Goal: Find specific page/section: Find specific page/section

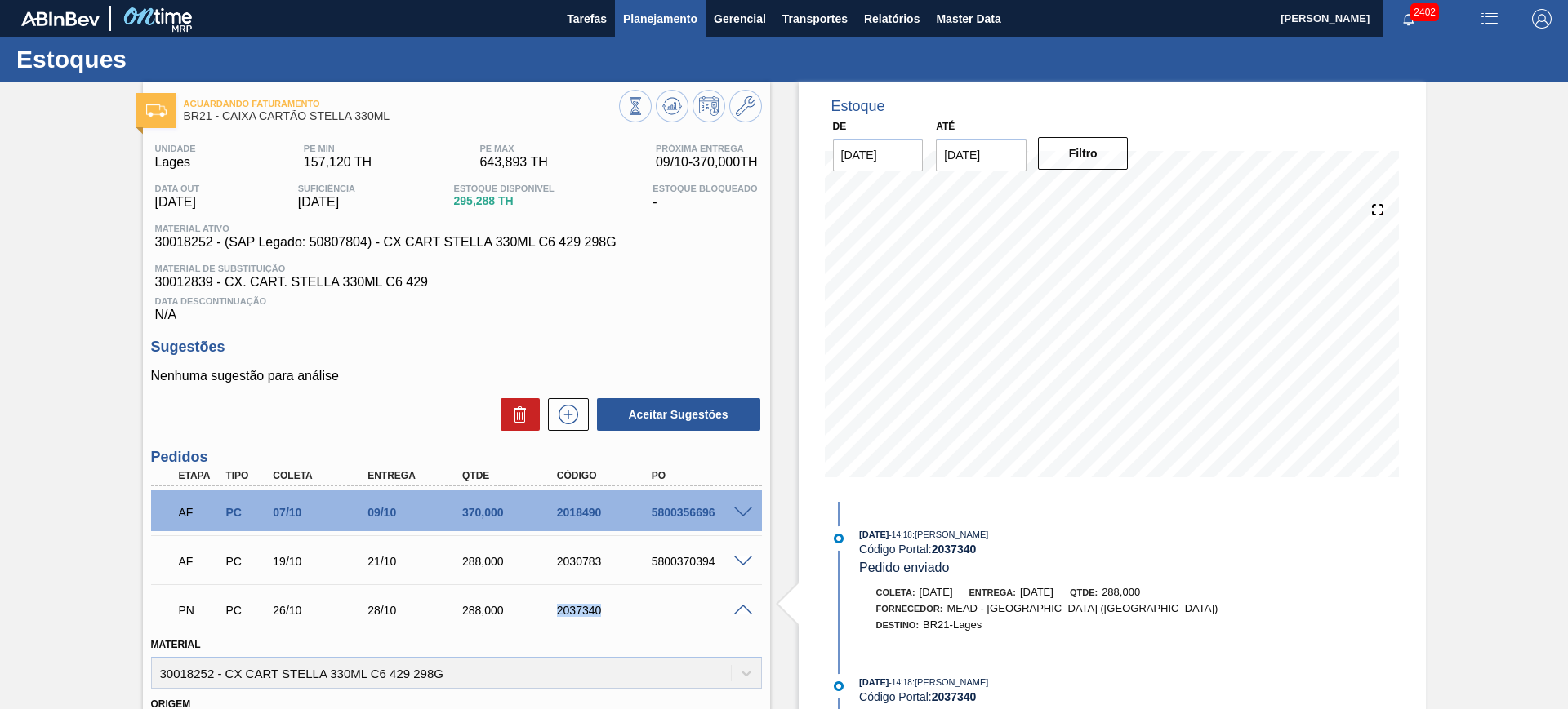
click at [620, 4] on button "Planejamento" at bounding box center [660, 18] width 90 height 37
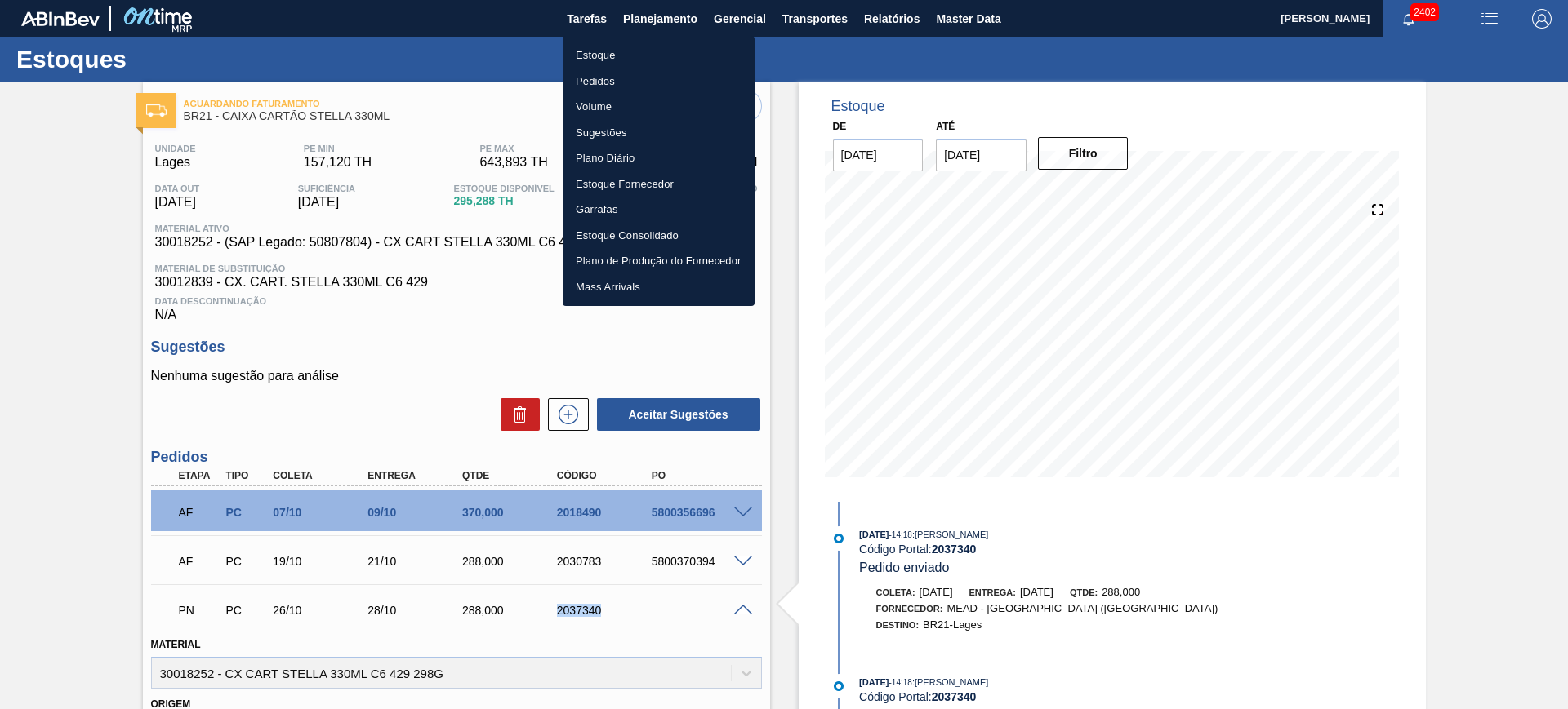
click at [621, 53] on li "Estoque" at bounding box center [658, 55] width 192 height 26
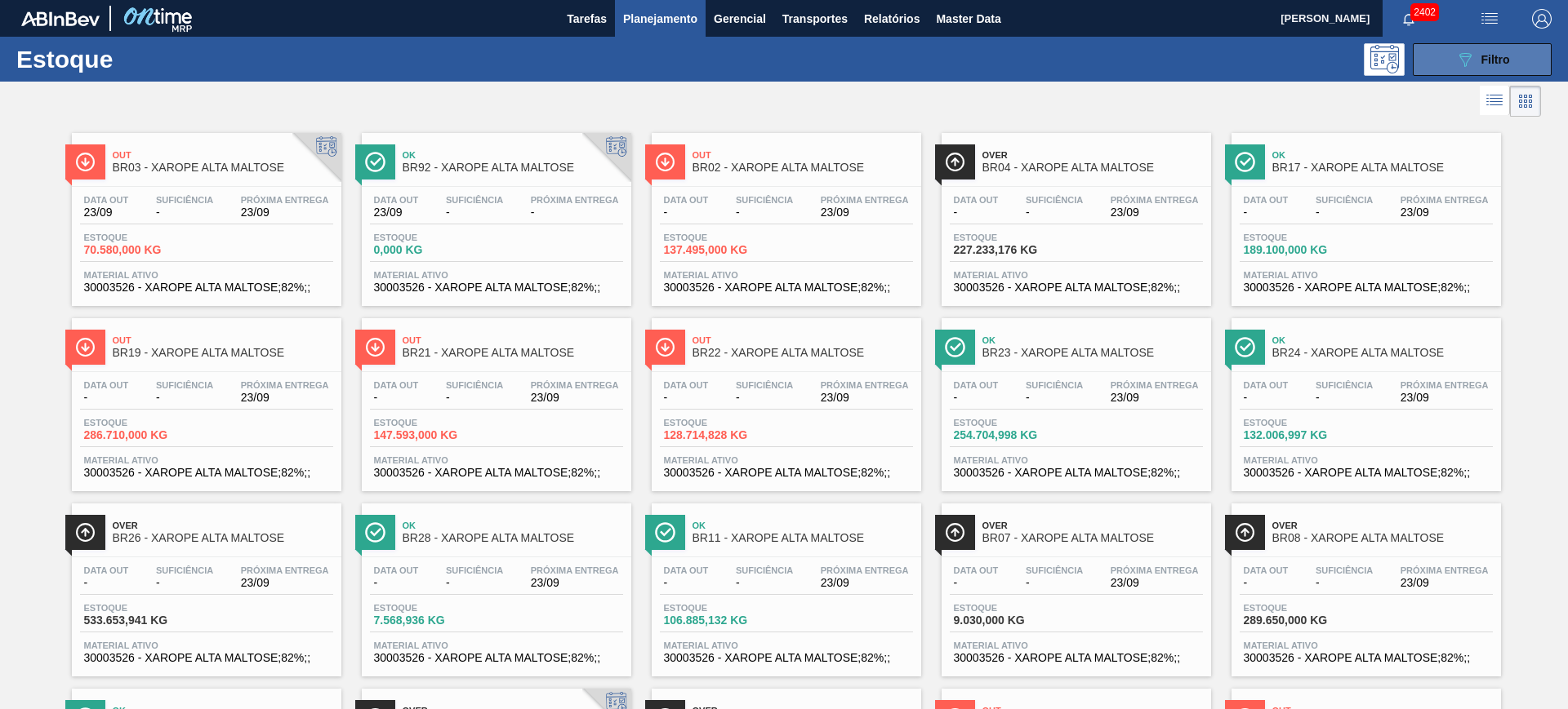
click at [1460, 63] on icon "089F7B8B-B2A5-4AFE-B5C0-19BA573D28AC" at bounding box center [1465, 60] width 19 height 19
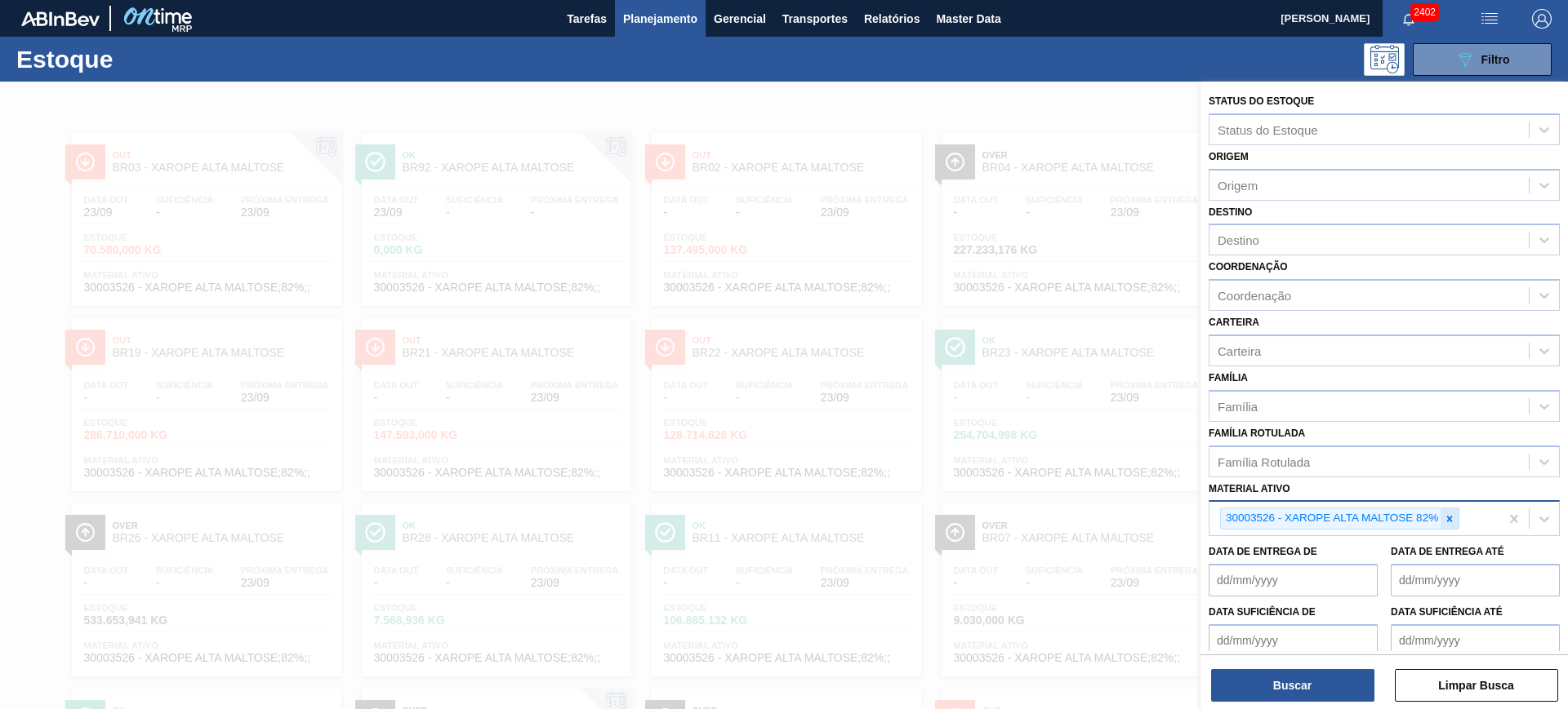
click at [1446, 514] on icon at bounding box center [1450, 519] width 12 height 12
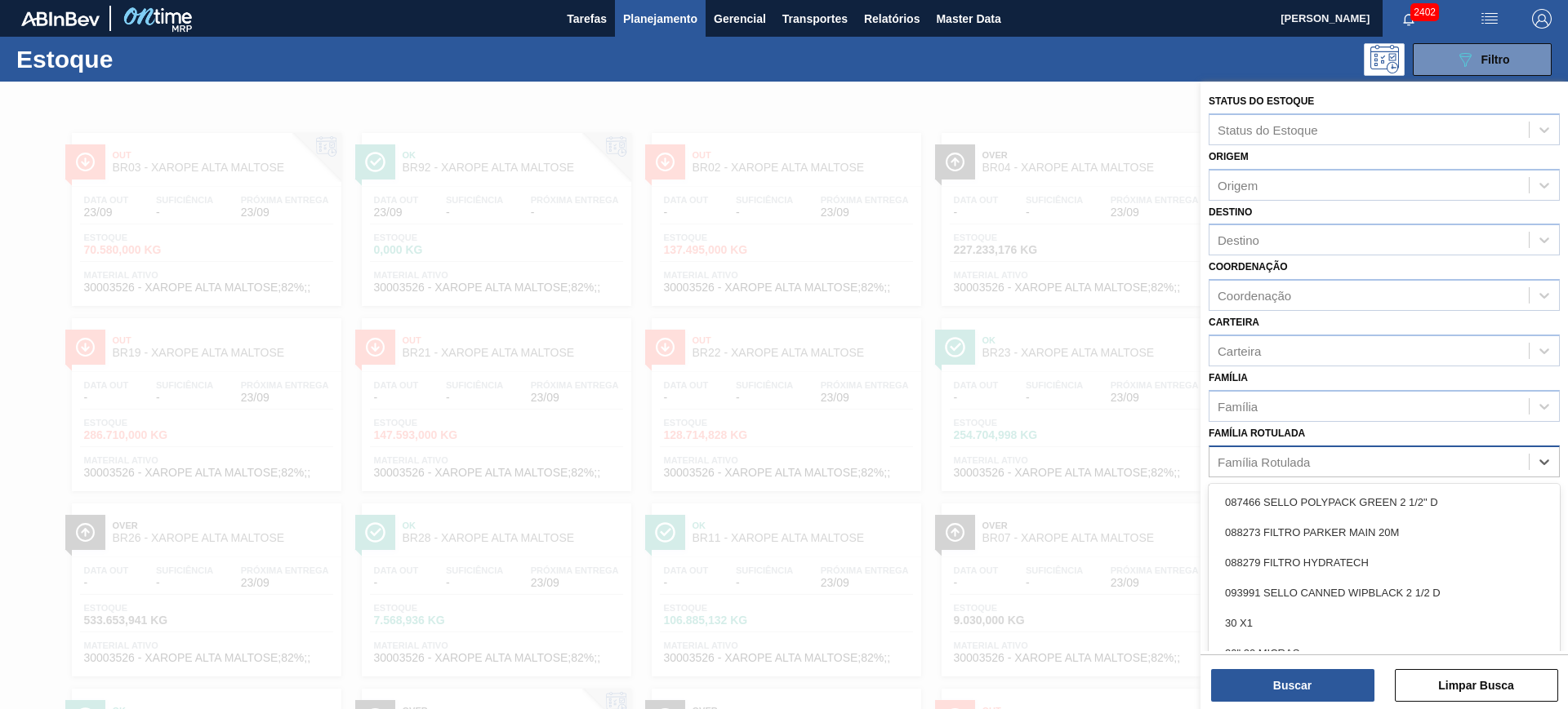
scroll to position [26, 0]
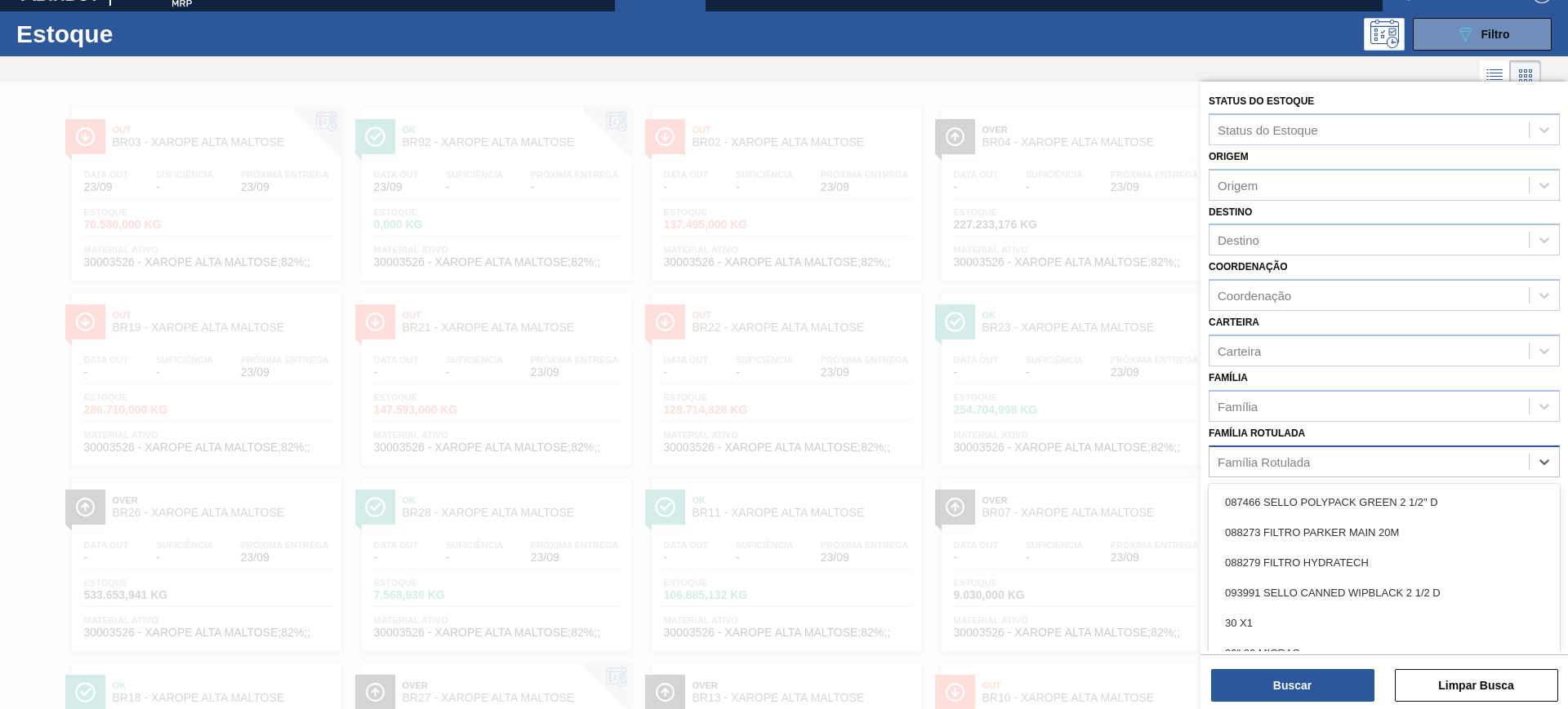
click at [1287, 461] on div "Família Rotulada" at bounding box center [1264, 462] width 92 height 13
type Rotulada "corona 330"
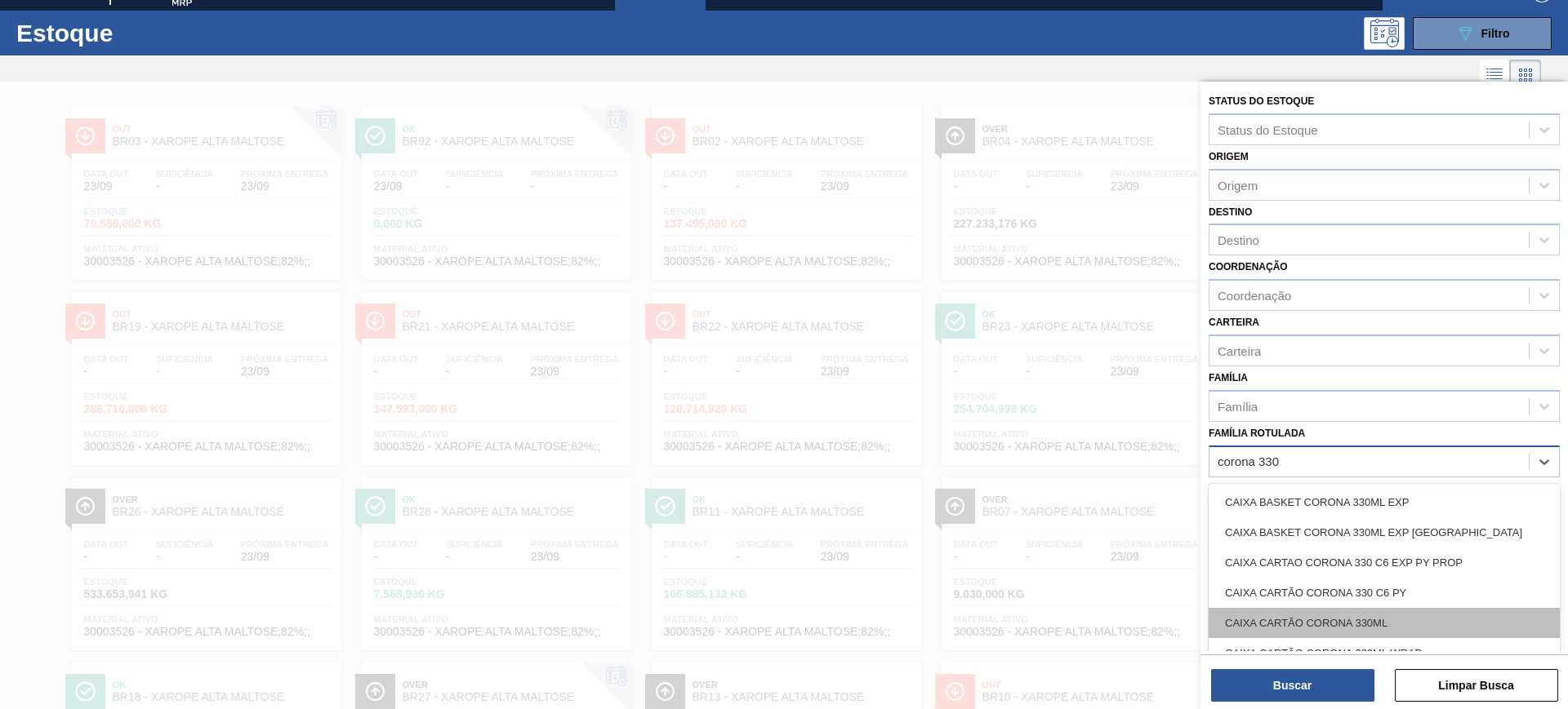
click at [1362, 625] on div "CAIXA CARTÃO CORONA 330ML" at bounding box center [1384, 622] width 351 height 30
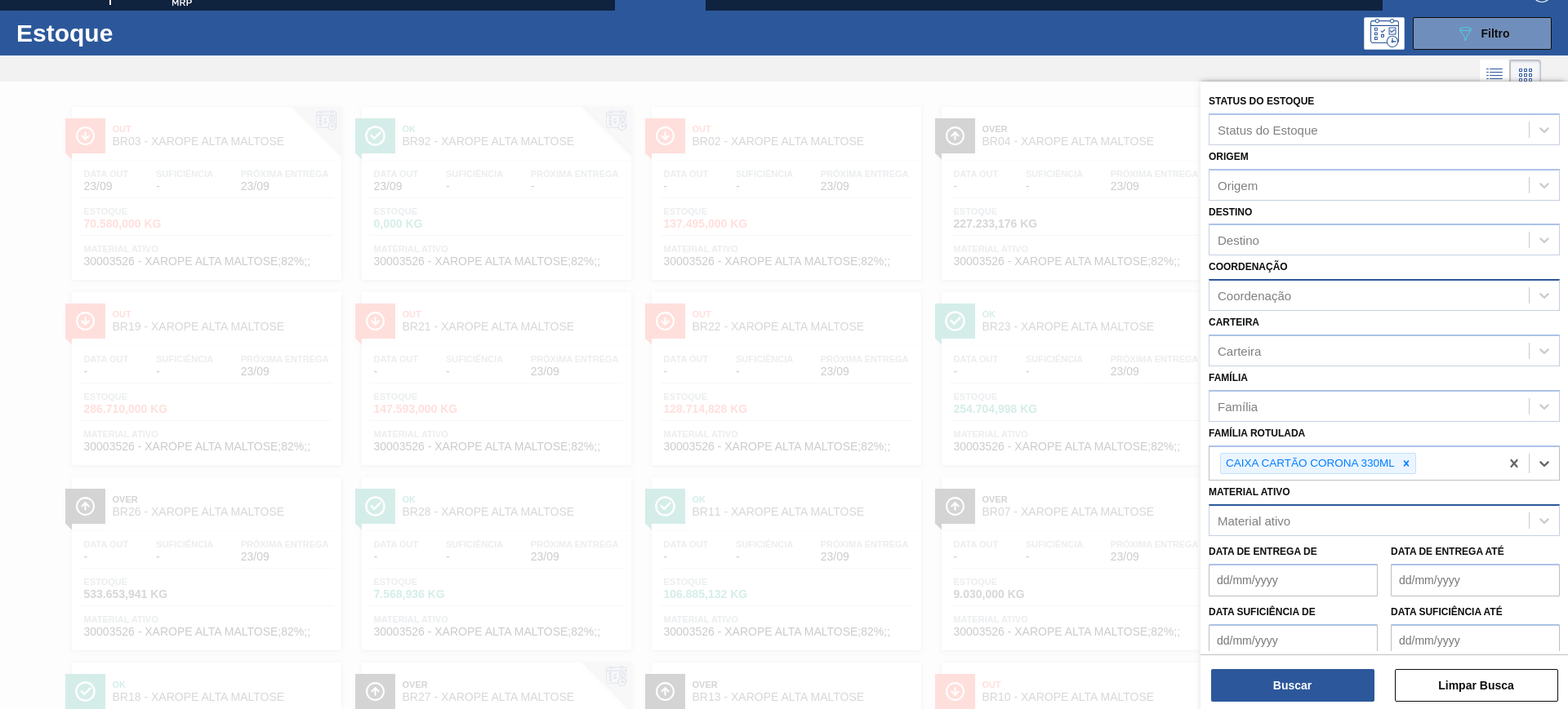
click at [1305, 288] on div "Coordenação" at bounding box center [1369, 295] width 320 height 24
type input "packag"
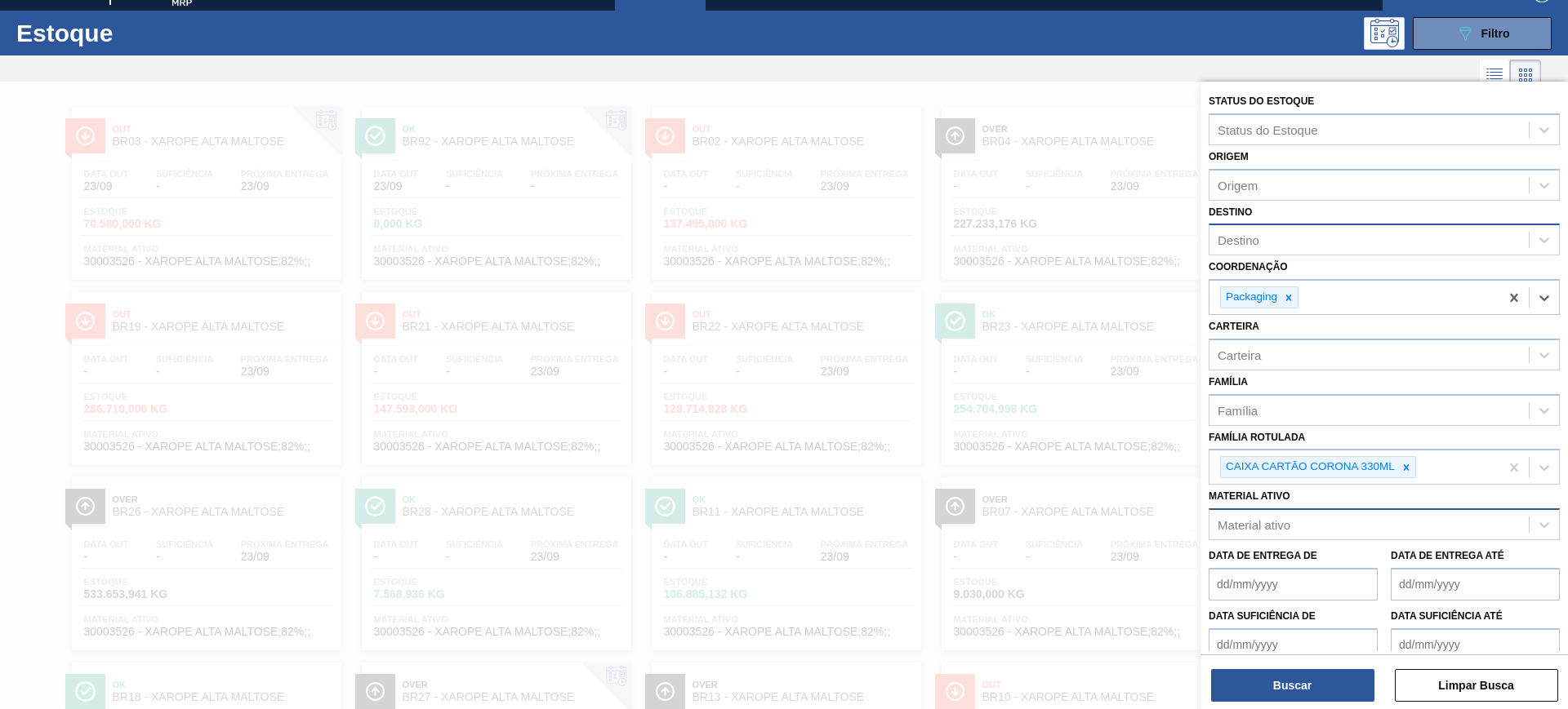
click at [1282, 240] on div "Destino" at bounding box center [1369, 241] width 320 height 24
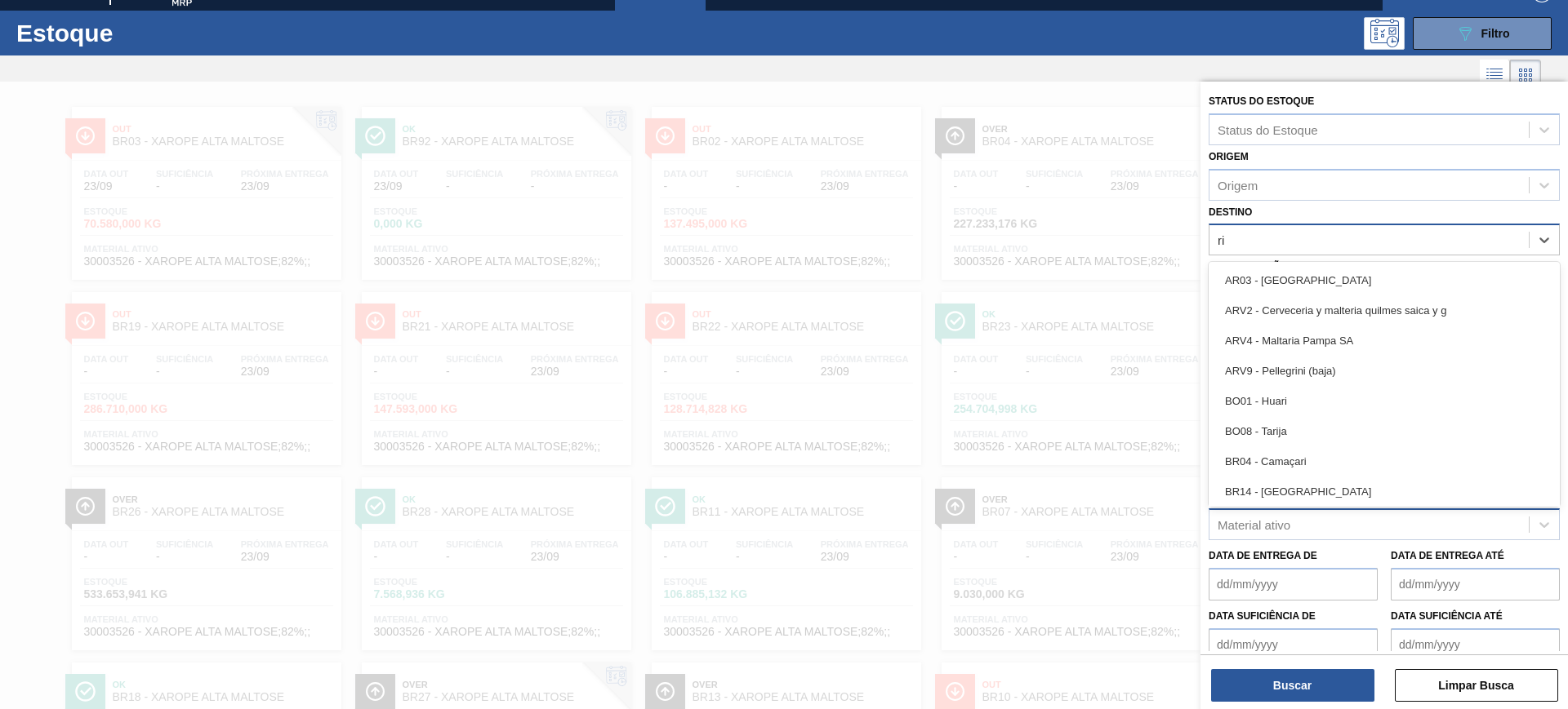
type input "rio"
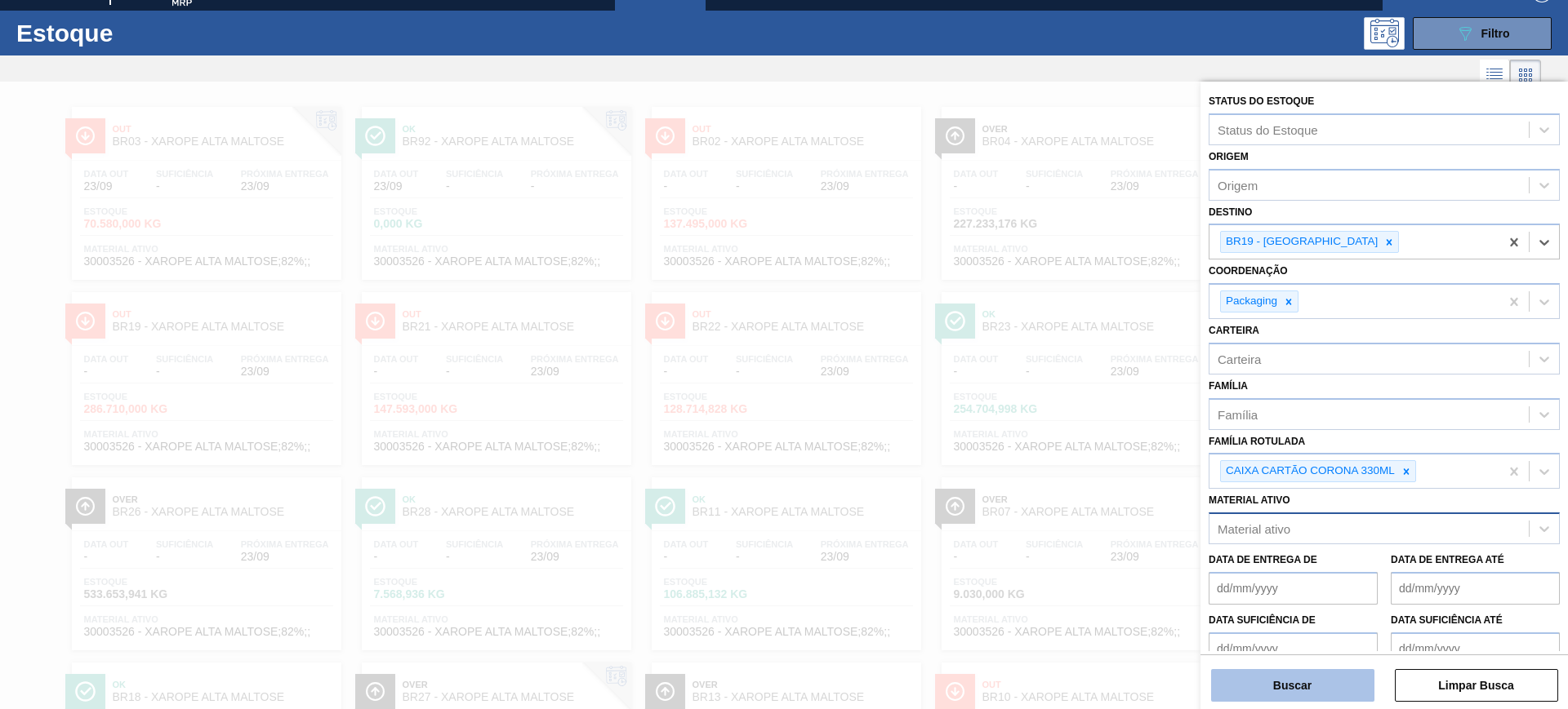
click at [1242, 693] on button "Buscar" at bounding box center [1293, 686] width 164 height 33
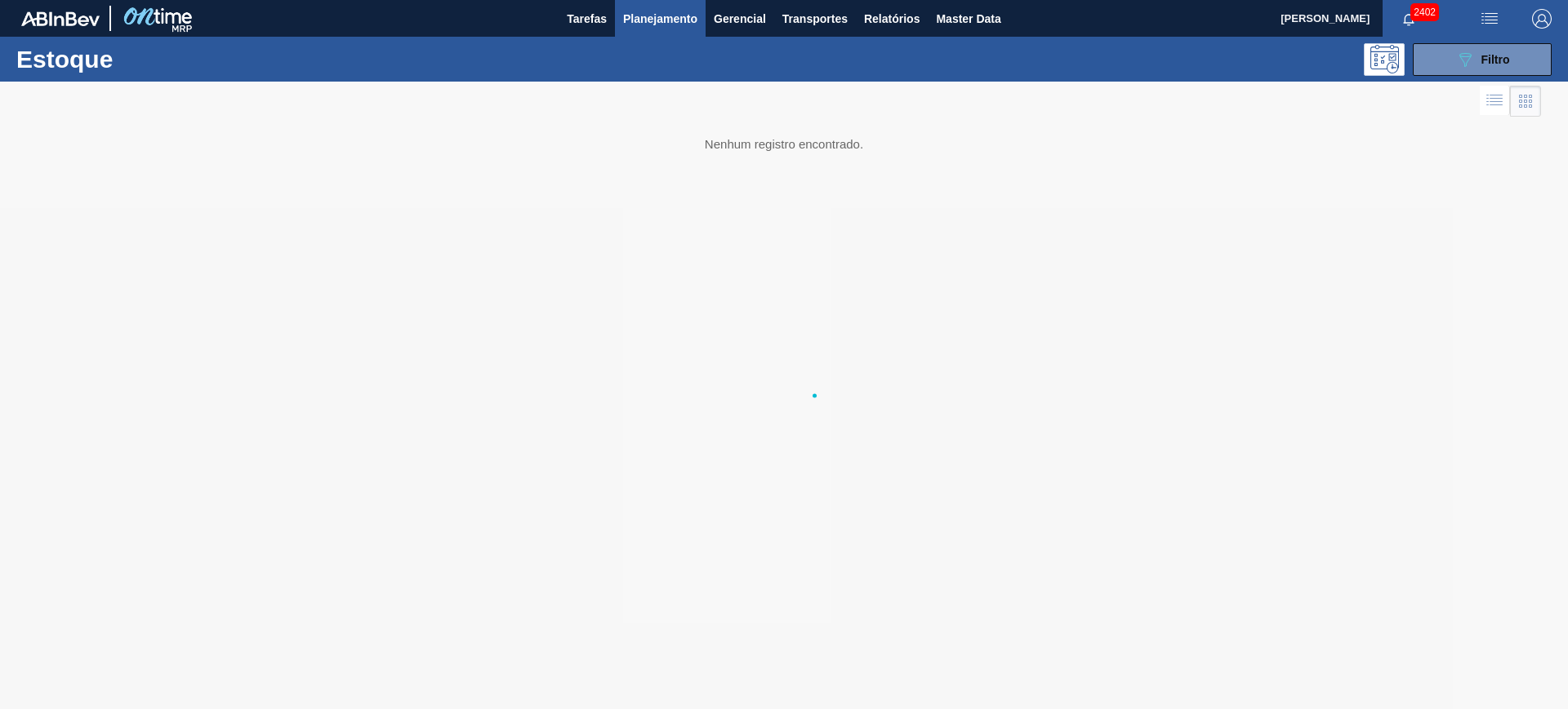
scroll to position [0, 0]
